Goal: Complete application form: Complete application form

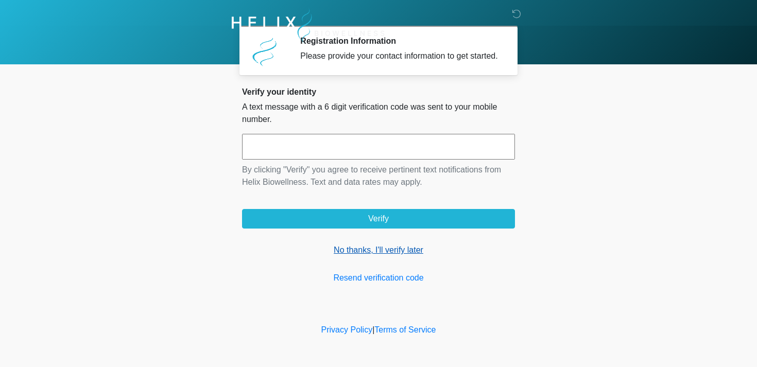
click at [379, 255] on link "No thanks, I'll verify later" at bounding box center [378, 250] width 273 height 12
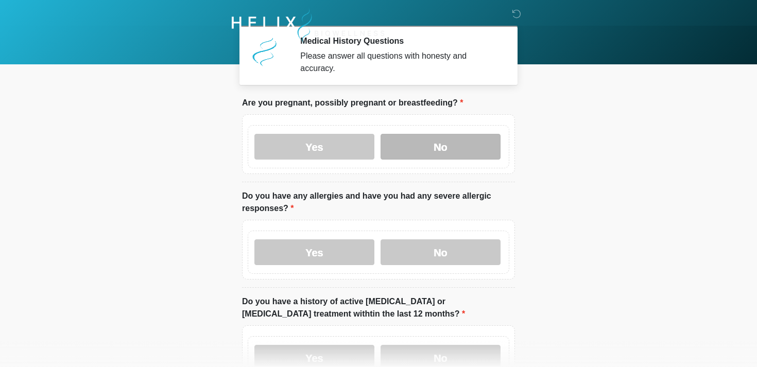
click at [433, 157] on label "No" at bounding box center [440, 147] width 120 height 26
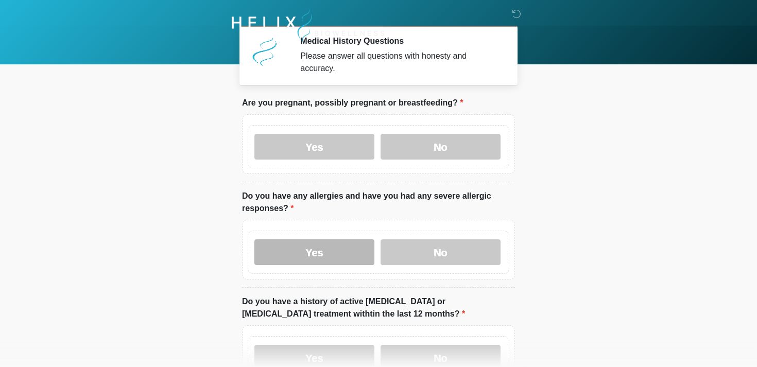
click at [284, 260] on label "Yes" at bounding box center [314, 252] width 120 height 26
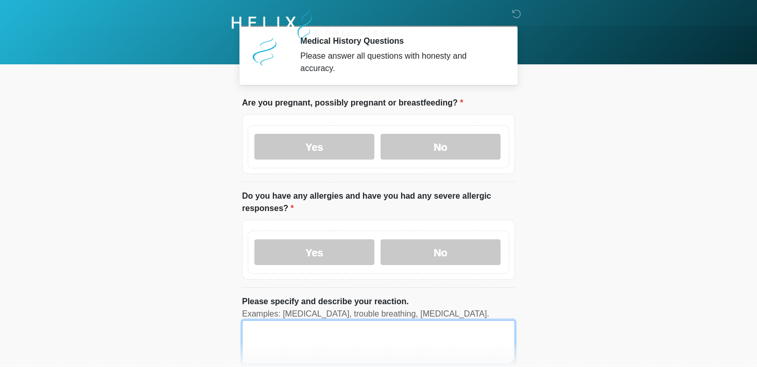
click at [337, 338] on textarea "Please specify and describe your reaction." at bounding box center [378, 342] width 273 height 44
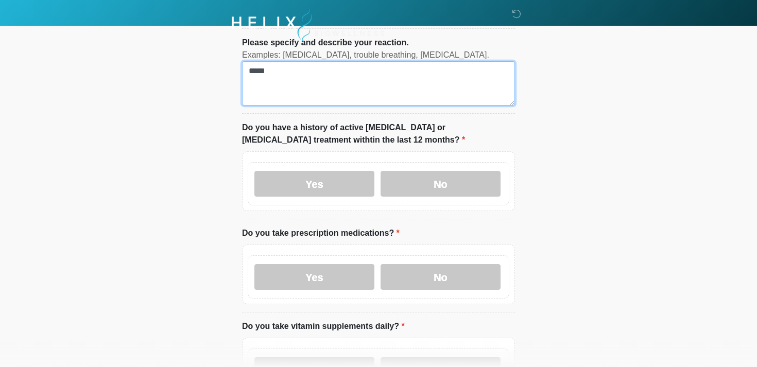
scroll to position [262, 0]
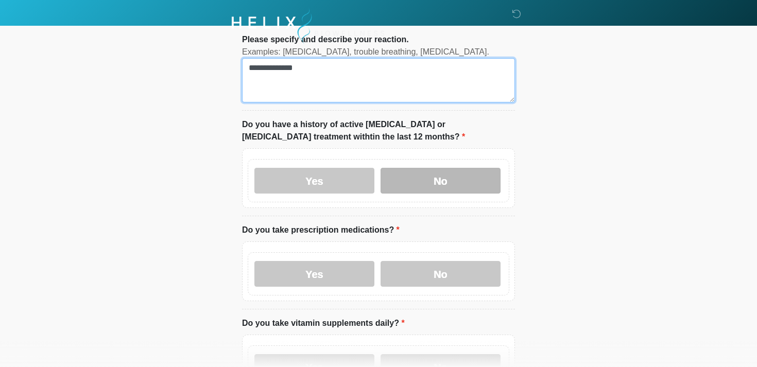
type textarea "**********"
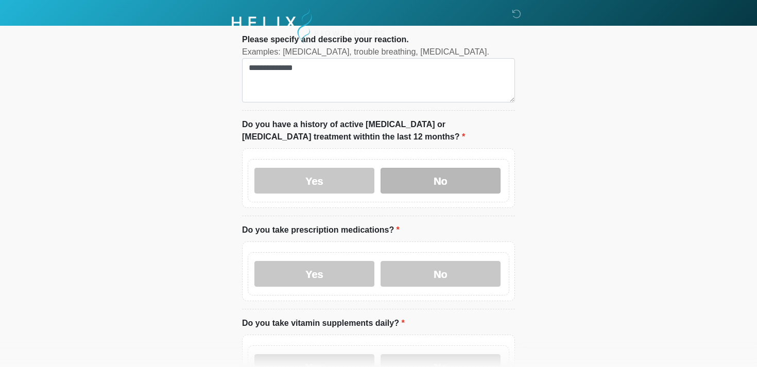
click at [420, 189] on label "No" at bounding box center [440, 181] width 120 height 26
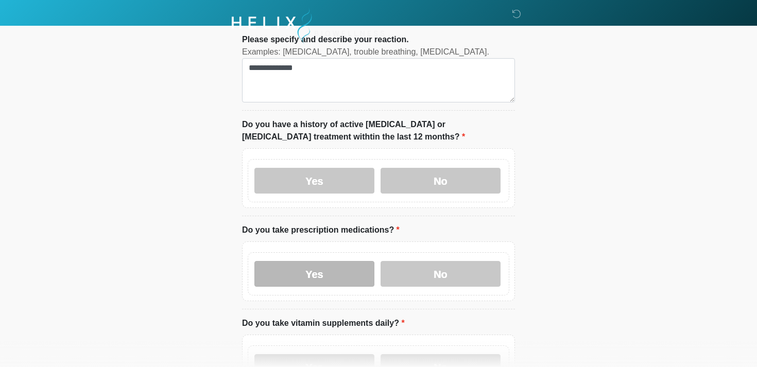
click at [304, 278] on label "Yes" at bounding box center [314, 274] width 120 height 26
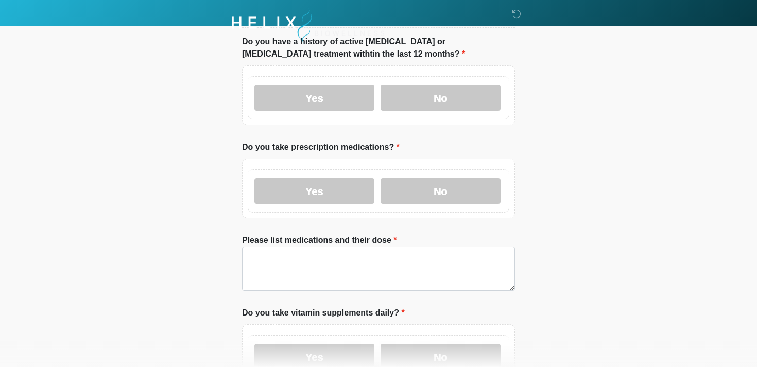
scroll to position [345, 0]
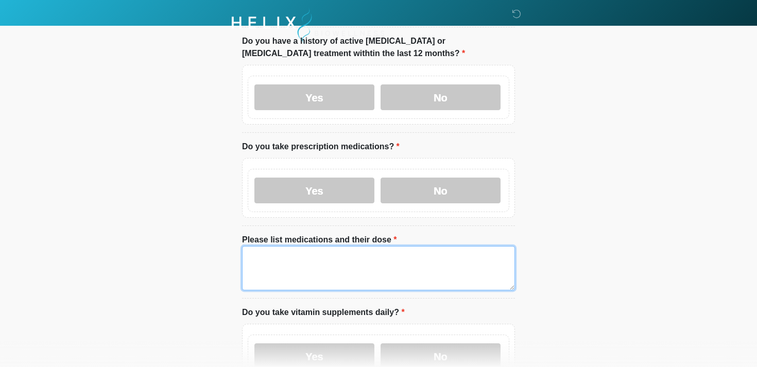
click at [352, 266] on textarea "Please list medications and their dose" at bounding box center [378, 268] width 273 height 44
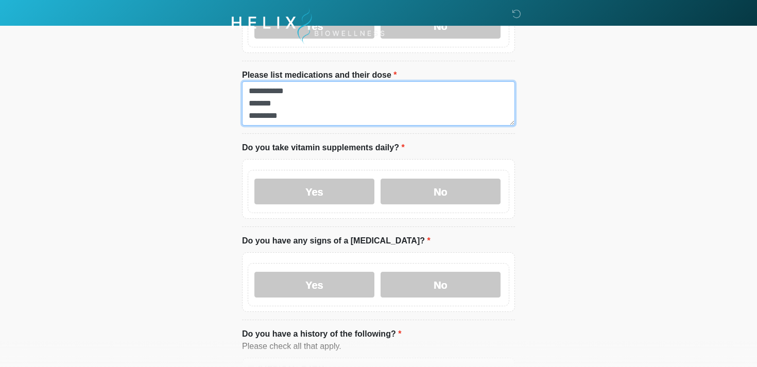
scroll to position [511, 0]
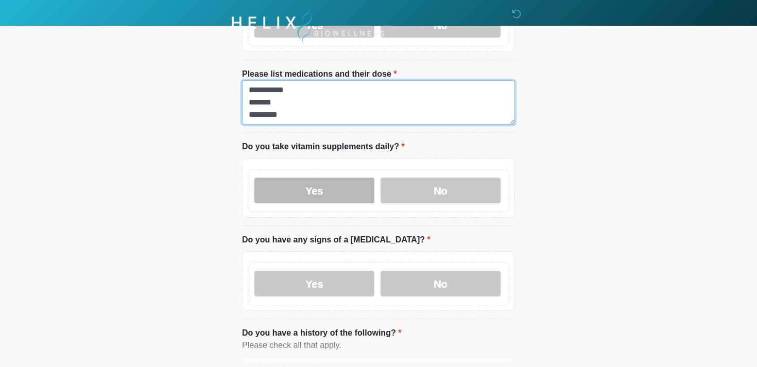
type textarea "**********"
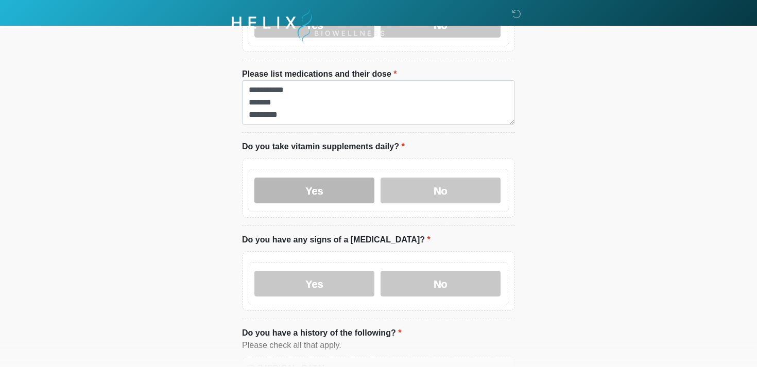
click at [342, 187] on label "Yes" at bounding box center [314, 191] width 120 height 26
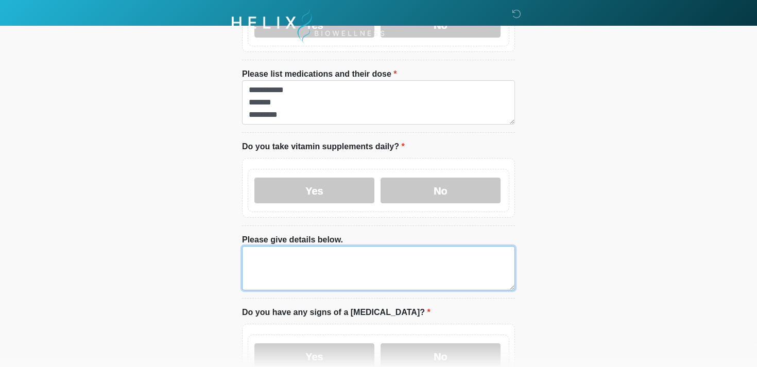
click at [327, 268] on textarea "Please give details below." at bounding box center [378, 268] width 273 height 44
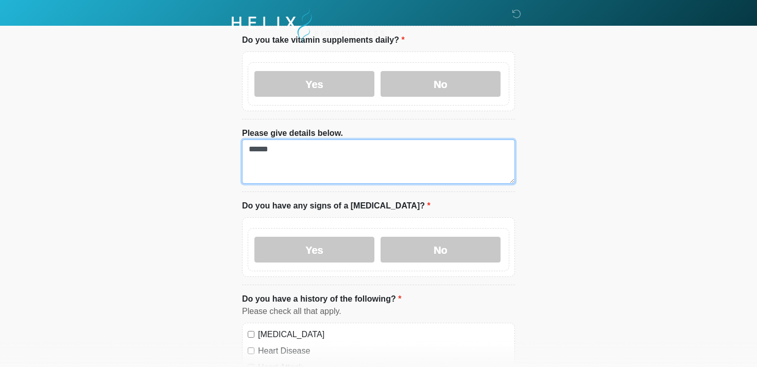
scroll to position [625, 0]
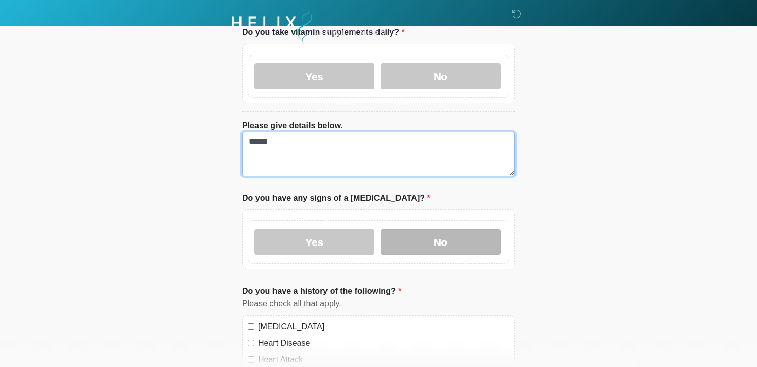
type textarea "******"
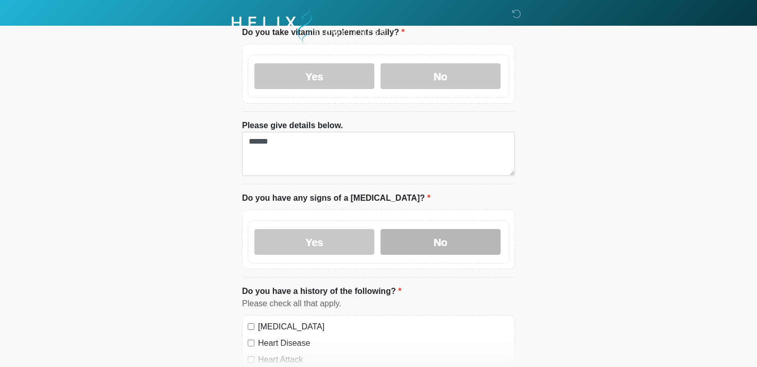
click at [456, 250] on label "No" at bounding box center [440, 242] width 120 height 26
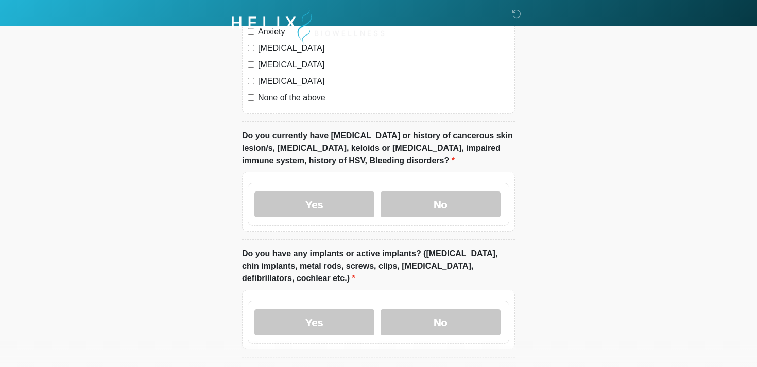
scroll to position [1044, 0]
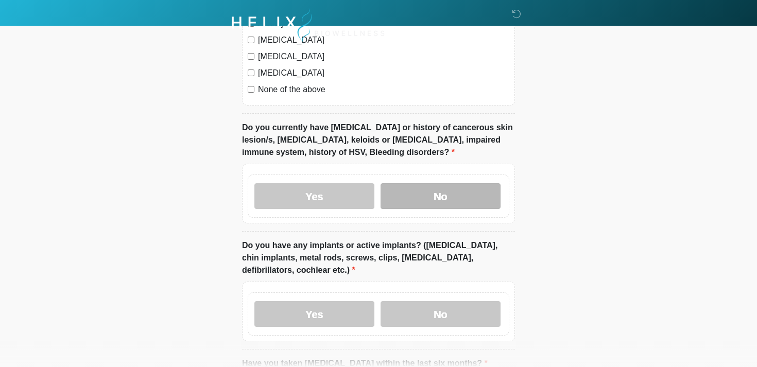
click at [435, 183] on label "No" at bounding box center [440, 196] width 120 height 26
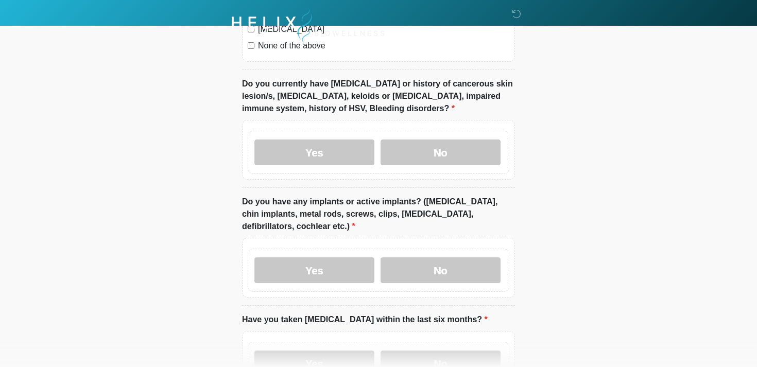
scroll to position [1119, 0]
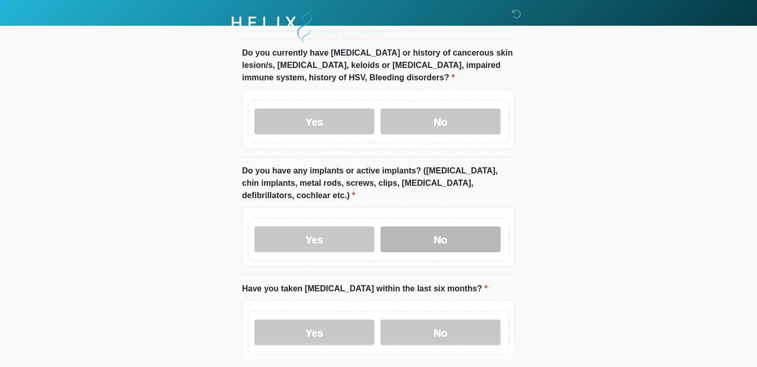
click at [449, 246] on label "No" at bounding box center [440, 239] width 120 height 26
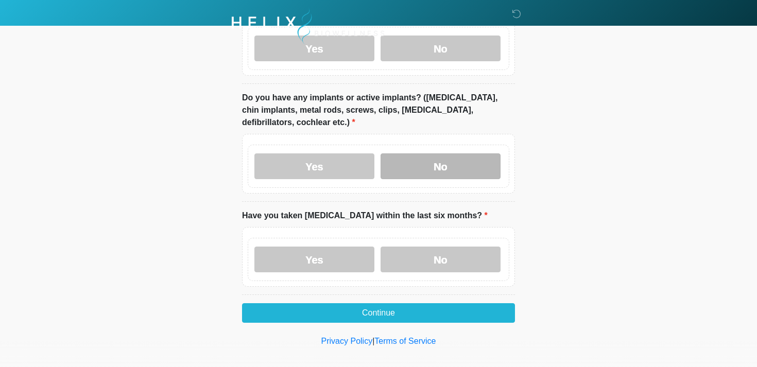
scroll to position [1199, 0]
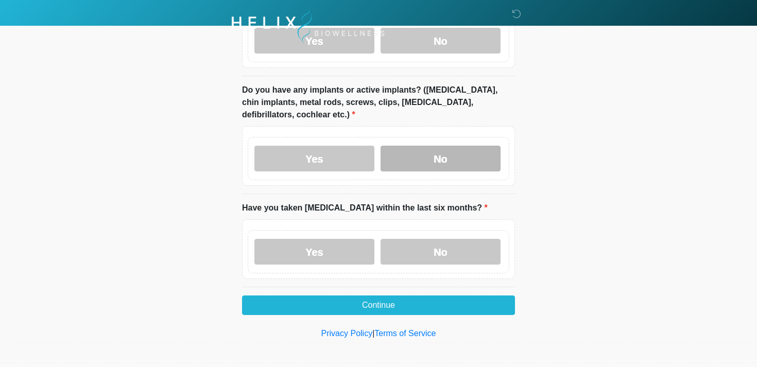
click at [449, 246] on label "No" at bounding box center [440, 252] width 120 height 26
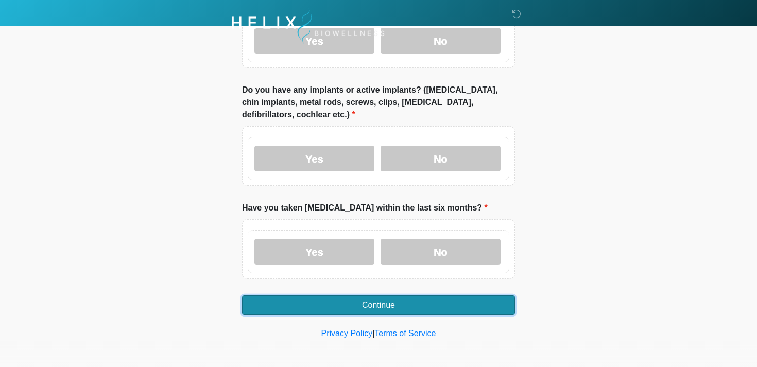
click at [408, 303] on button "Continue" at bounding box center [378, 305] width 273 height 20
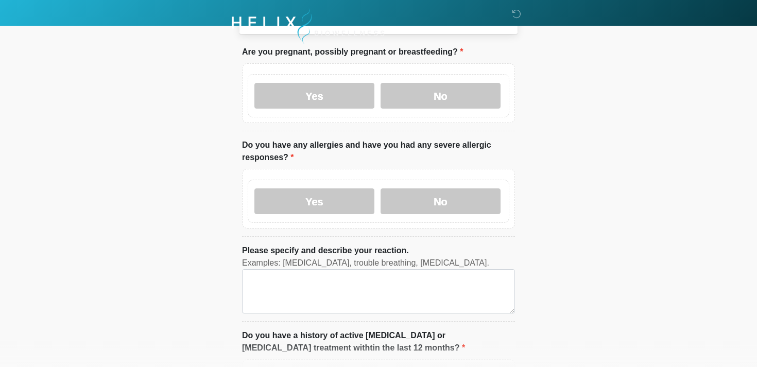
scroll to position [0, 0]
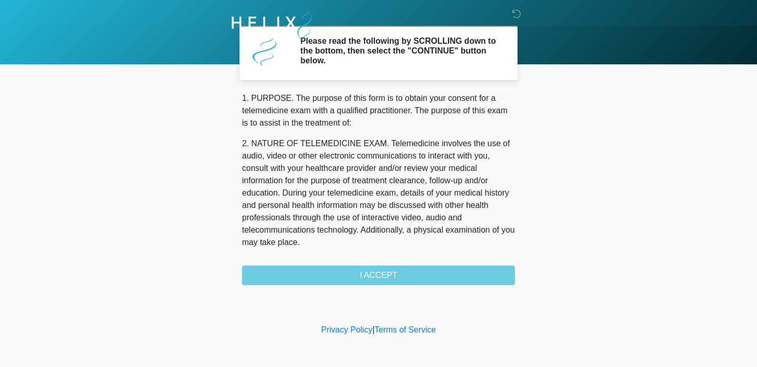
click at [395, 273] on div "1. PURPOSE. The purpose of this form is to obtain your consent for a telemedici…" at bounding box center [378, 188] width 273 height 193
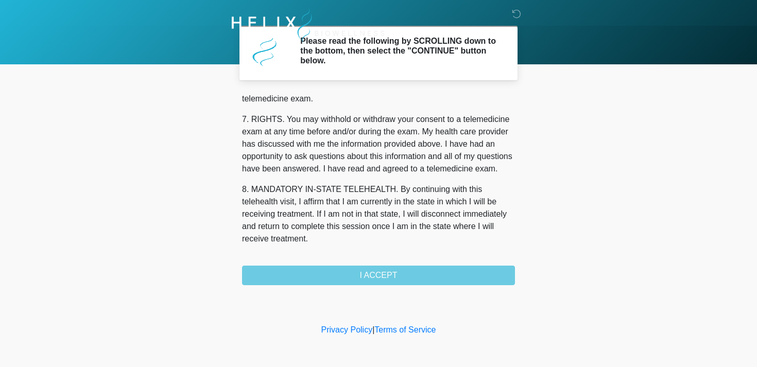
scroll to position [436, 0]
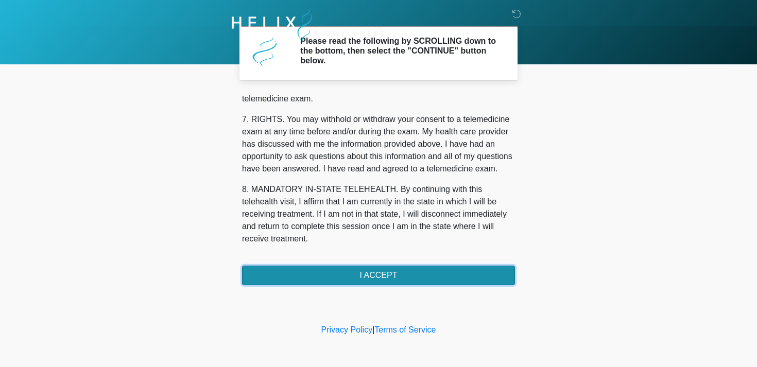
click at [351, 274] on button "I ACCEPT" at bounding box center [378, 276] width 273 height 20
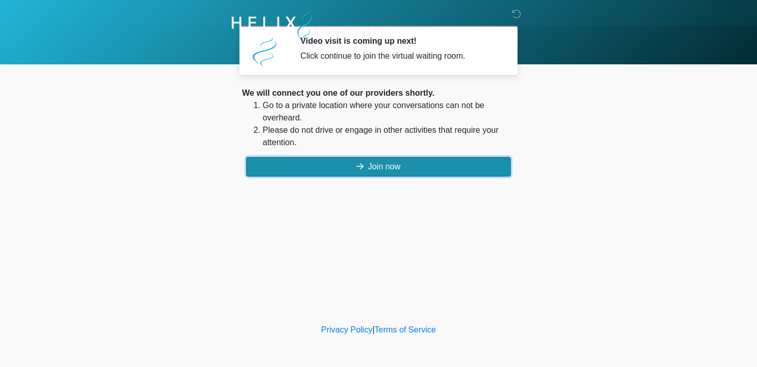
click at [403, 166] on button "Join now" at bounding box center [378, 167] width 265 height 20
